Goal: Navigation & Orientation: Find specific page/section

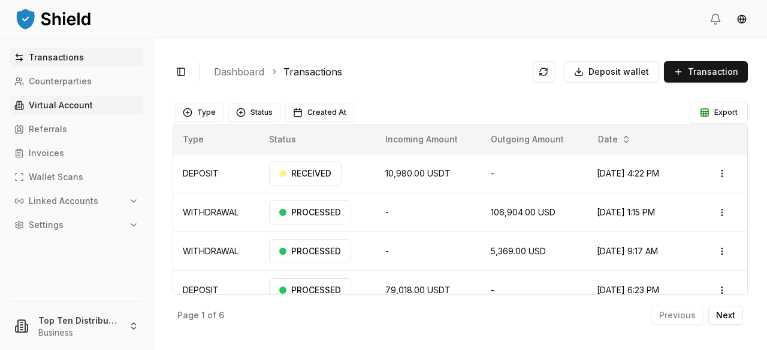
click at [56, 108] on p "Virtual Account" at bounding box center [61, 105] width 64 height 8
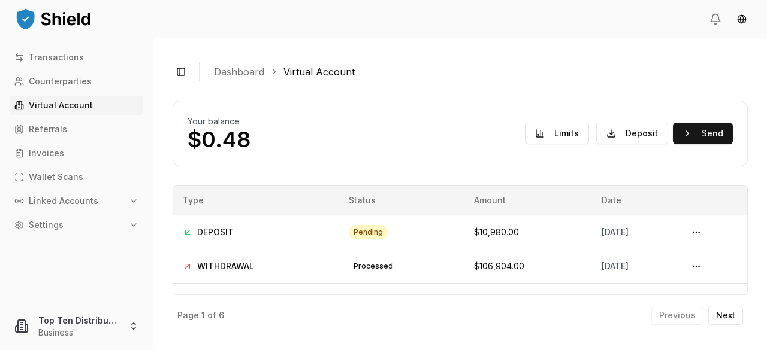
click at [134, 224] on icon "button" at bounding box center [134, 225] width 10 height 10
click at [129, 202] on icon "button" at bounding box center [134, 201] width 10 height 10
click at [78, 241] on p "Bank Accounts" at bounding box center [61, 243] width 62 height 8
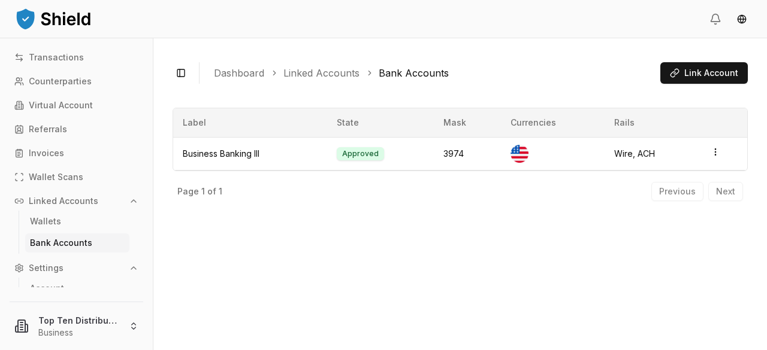
click at [129, 200] on icon "button" at bounding box center [134, 201] width 10 height 10
click at [61, 45] on div "Transactions Counterparties Virtual Account Referrals Invoices Wallet Scans Lin…" at bounding box center [76, 194] width 153 height 312
click at [59, 53] on p "Transactions" at bounding box center [56, 57] width 55 height 8
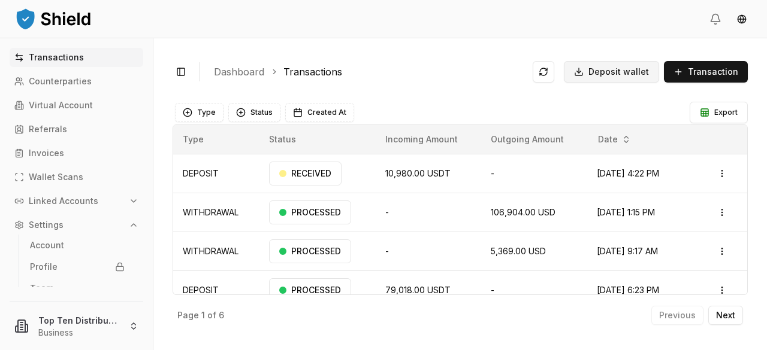
click at [596, 72] on span "Deposit wallet" at bounding box center [618, 72] width 61 height 12
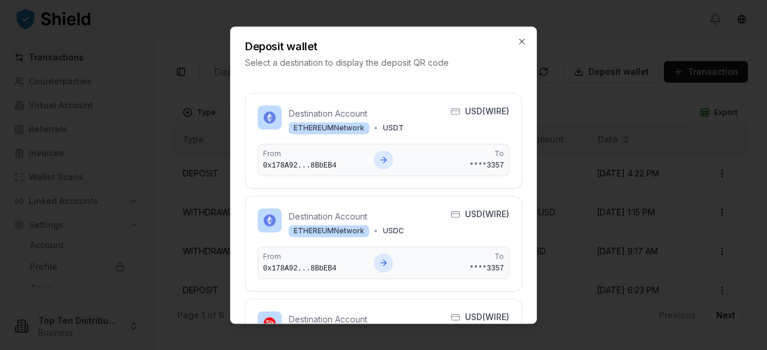
click at [523, 40] on icon "button" at bounding box center [522, 42] width 10 height 10
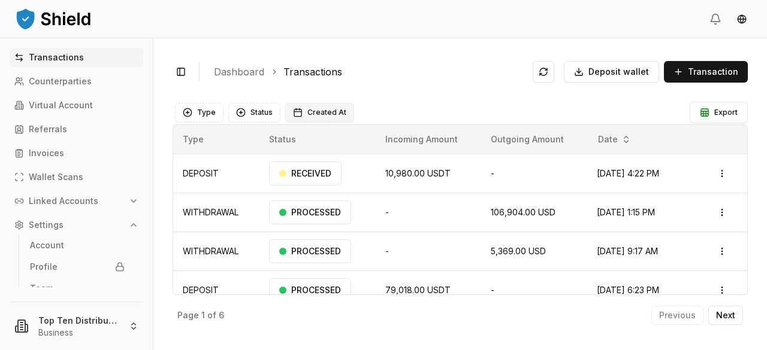
click at [311, 113] on span "Created At" at bounding box center [326, 113] width 39 height 10
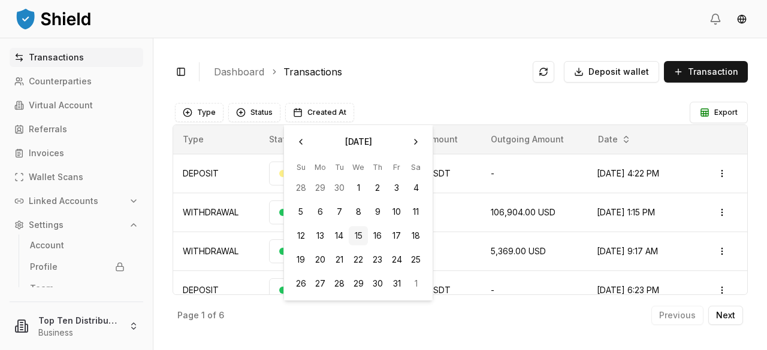
click at [376, 66] on ol "Dashboard Transactions" at bounding box center [368, 72] width 309 height 14
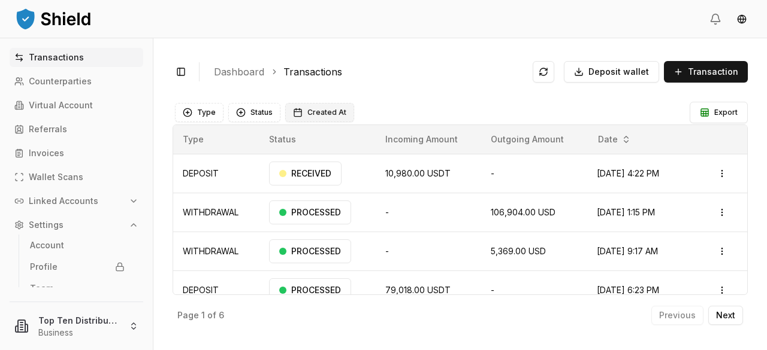
click at [326, 108] on span "Created At" at bounding box center [326, 113] width 39 height 10
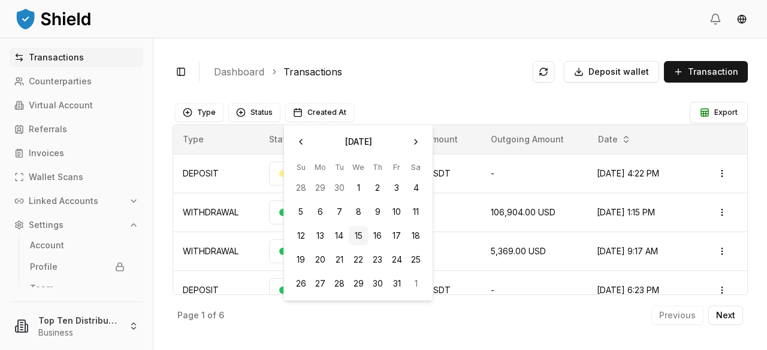
click at [409, 71] on ol "Dashboard Transactions" at bounding box center [368, 72] width 309 height 14
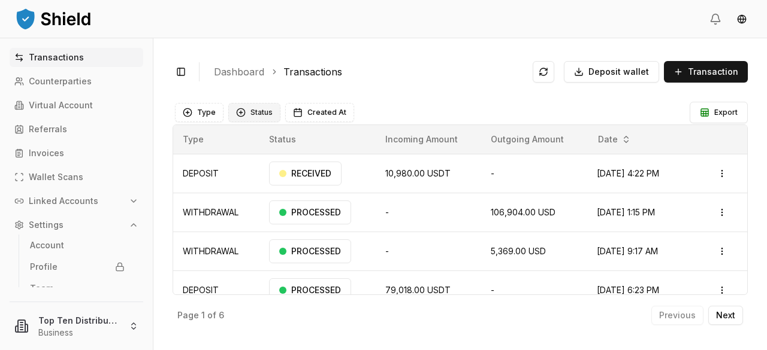
click at [262, 117] on button "Status" at bounding box center [254, 112] width 52 height 19
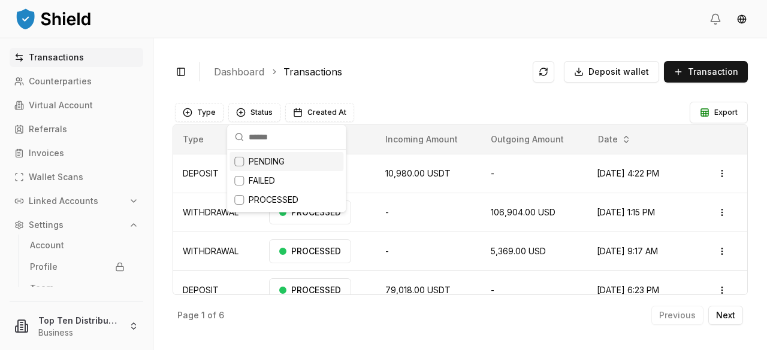
click at [380, 80] on div "Toggle Sidebar Dashboard Transactions Deposit wallet Transaction" at bounding box center [460, 72] width 575 height 29
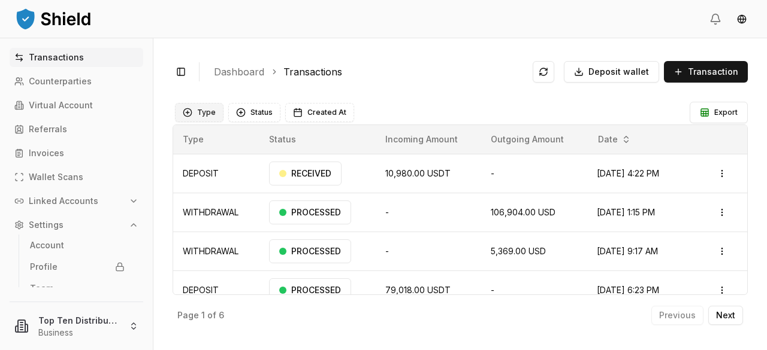
click at [207, 111] on button "Type" at bounding box center [199, 112] width 49 height 19
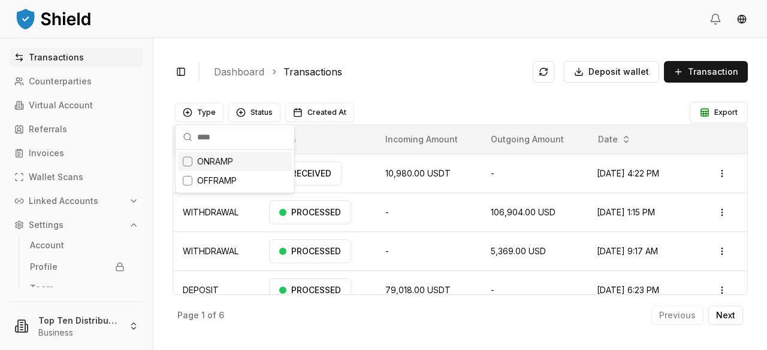
click at [413, 61] on div "Toggle Sidebar Dashboard Transactions Deposit wallet Transaction" at bounding box center [460, 72] width 575 height 29
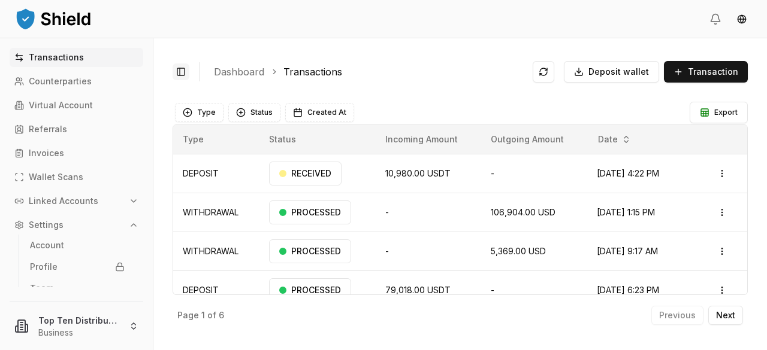
click at [183, 71] on button "Toggle Sidebar" at bounding box center [181, 72] width 17 height 17
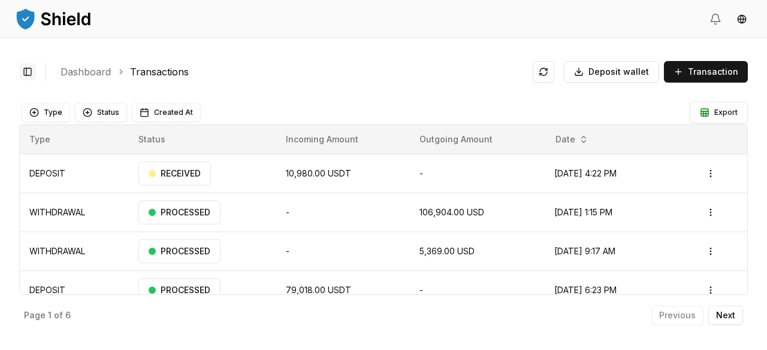
click at [26, 70] on button "Toggle Sidebar" at bounding box center [27, 72] width 17 height 17
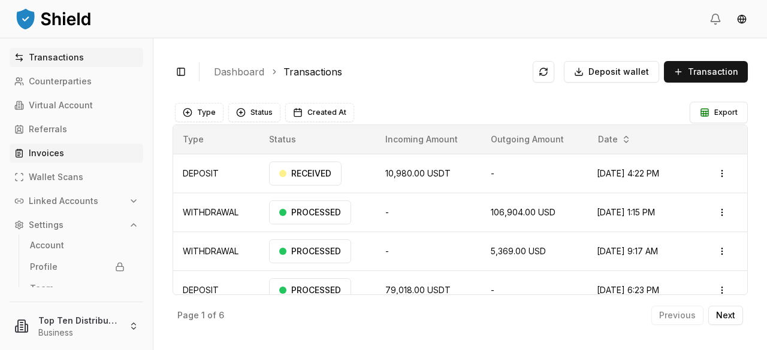
click at [35, 147] on link "Invoices" at bounding box center [77, 153] width 134 height 19
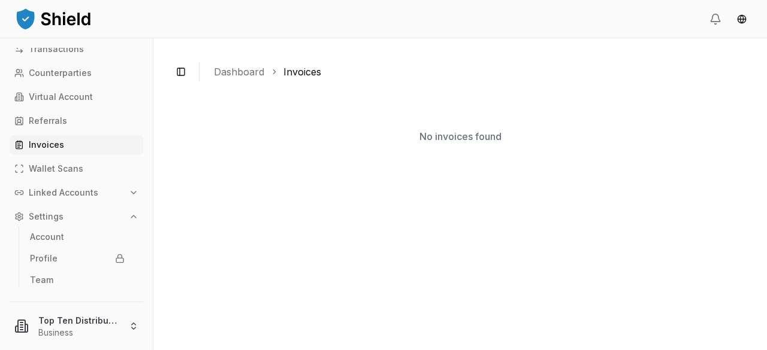
scroll to position [12, 0]
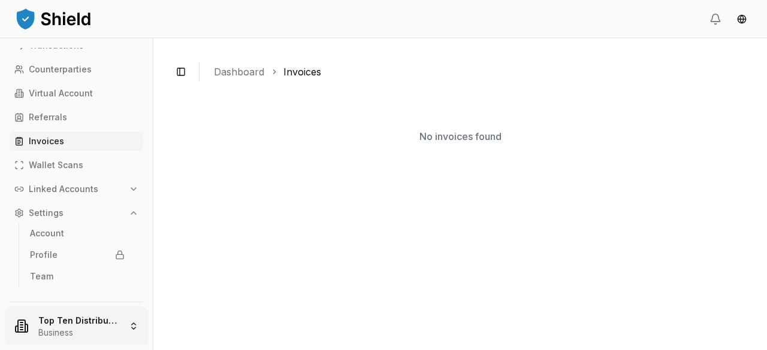
click at [98, 326] on html "Transactions Counterparties Virtual Account Referrals Invoices Wallet Scans Lin…" at bounding box center [383, 175] width 767 height 350
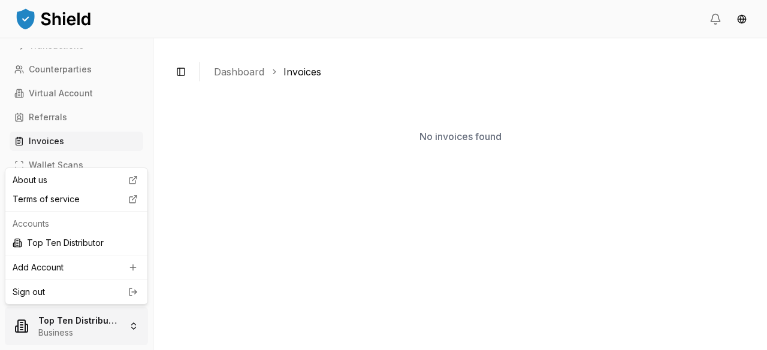
click at [98, 326] on html "Transactions Counterparties Virtual Account Referrals Invoices Wallet Scans Lin…" at bounding box center [383, 175] width 767 height 350
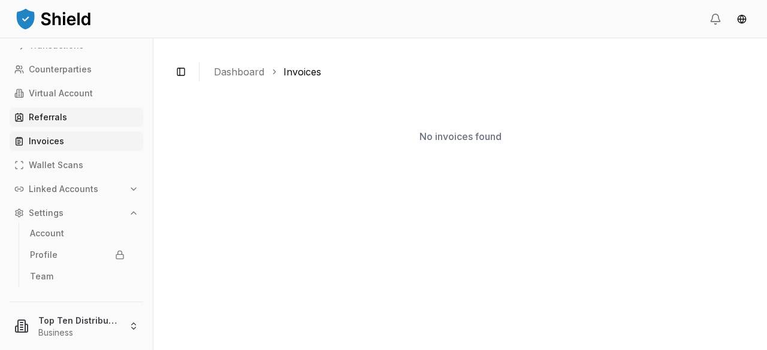
scroll to position [0, 0]
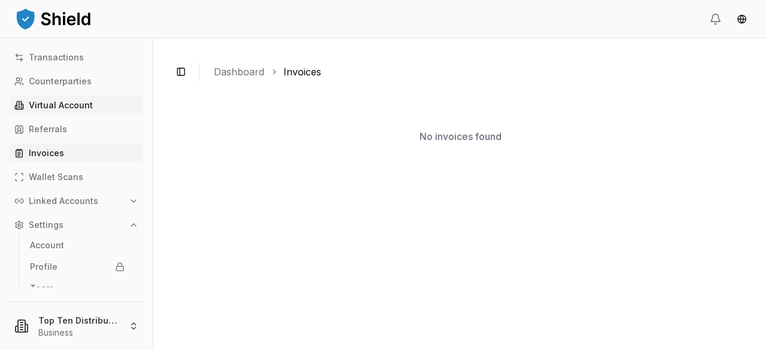
click at [75, 107] on p "Virtual Account" at bounding box center [61, 105] width 64 height 8
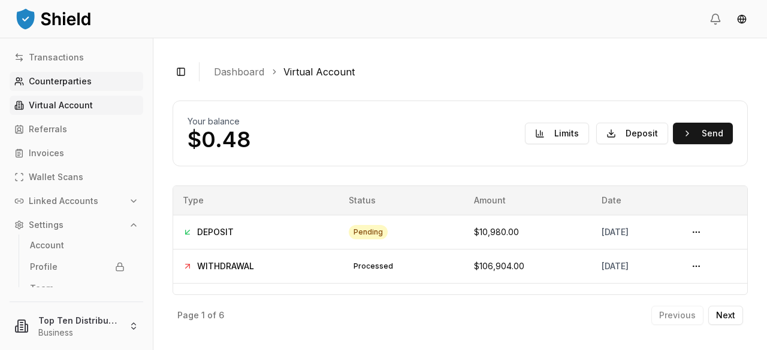
click at [44, 74] on link "Counterparties" at bounding box center [77, 81] width 134 height 19
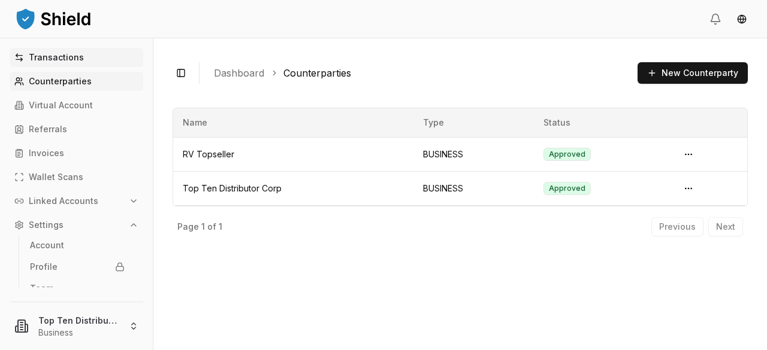
click at [40, 56] on p "Transactions" at bounding box center [56, 57] width 55 height 8
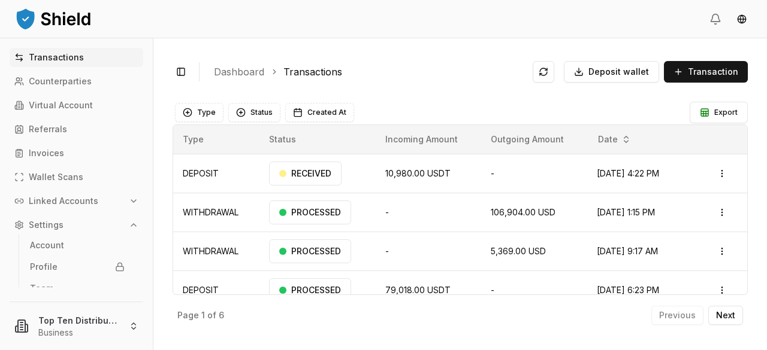
scroll to position [12, 0]
